Goal: Task Accomplishment & Management: Complete application form

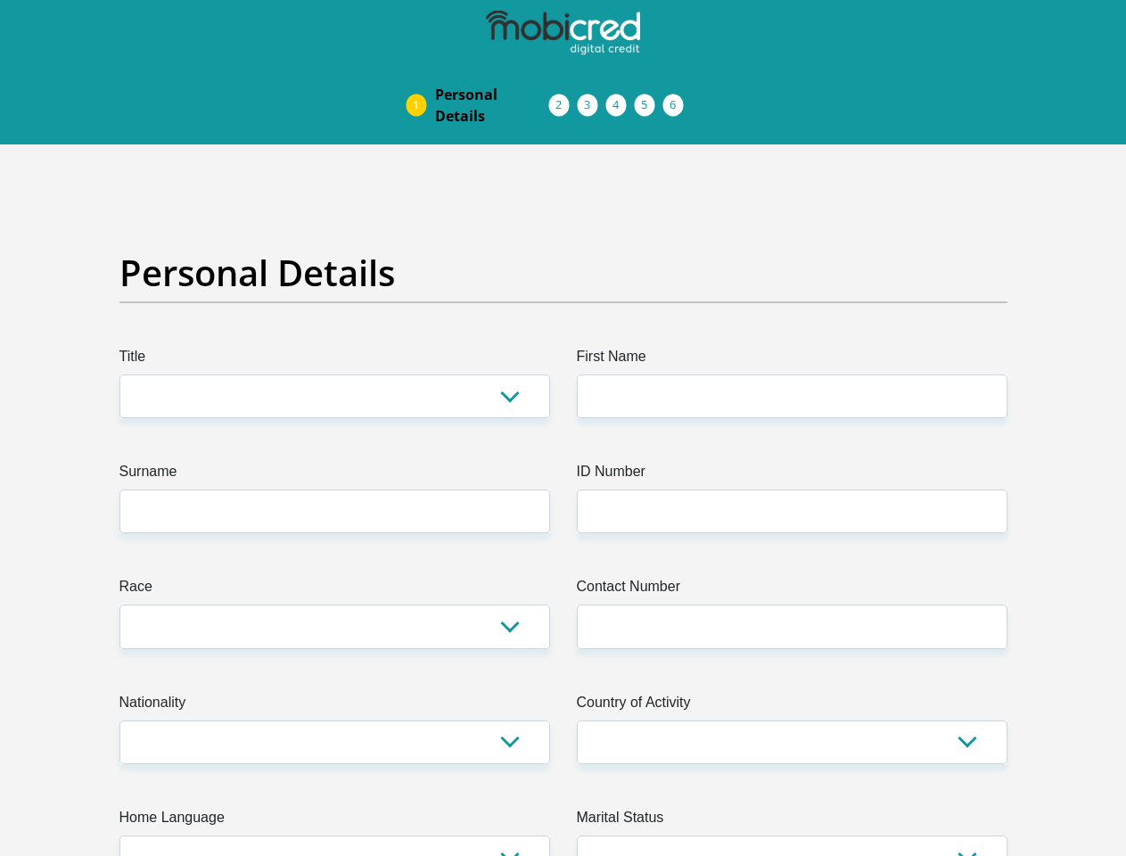
click at [0, 0] on img at bounding box center [0, 0] width 0 height 0
click at [421, 77] on link "Personal Details" at bounding box center [492, 105] width 143 height 57
click at [564, 98] on link "Acceptance of Services" at bounding box center [578, 105] width 29 height 14
click at [0, 0] on span "Documents" at bounding box center [0, 0] width 0 height 0
click at [649, 98] on link "Debicheck Mandate" at bounding box center [635, 105] width 29 height 14
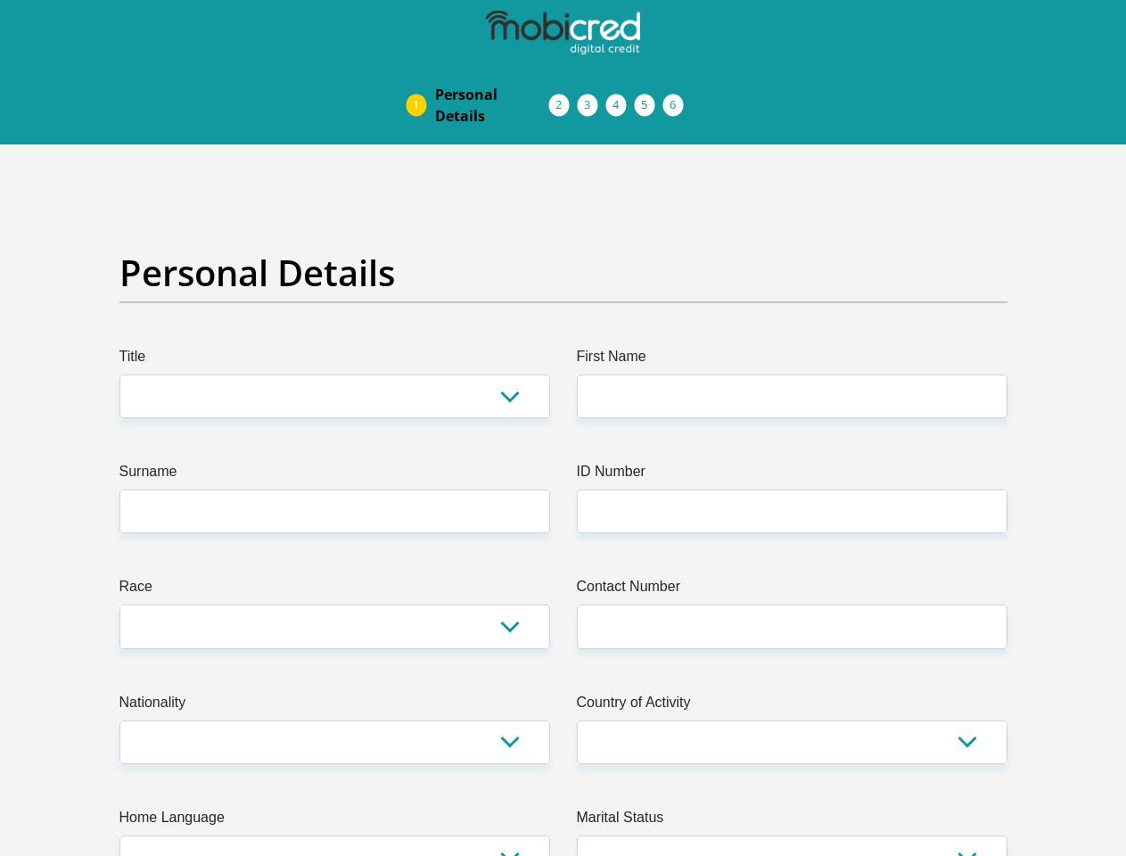
click at [678, 98] on link "Curata Authentication" at bounding box center [663, 105] width 29 height 14
click at [706, 98] on link "Pre Agreement Signoff" at bounding box center [692, 105] width 29 height 14
